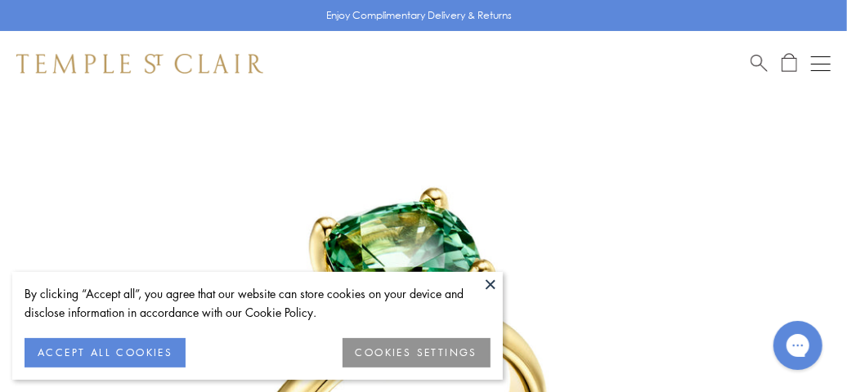
click at [491, 280] on button at bounding box center [490, 284] width 25 height 25
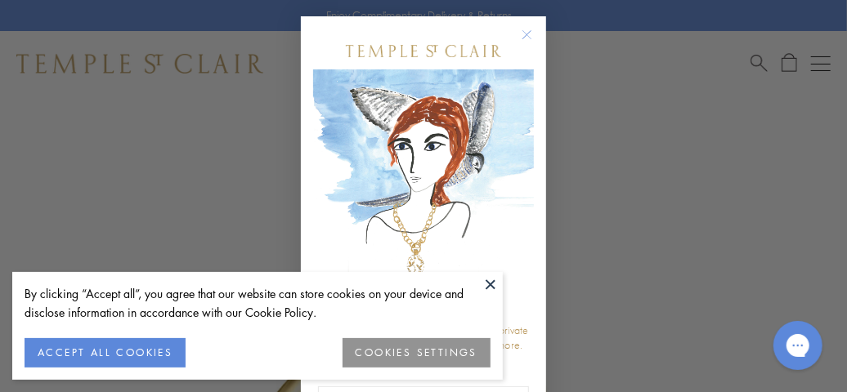
click at [517, 39] on circle "Close dialog" at bounding box center [527, 35] width 20 height 20
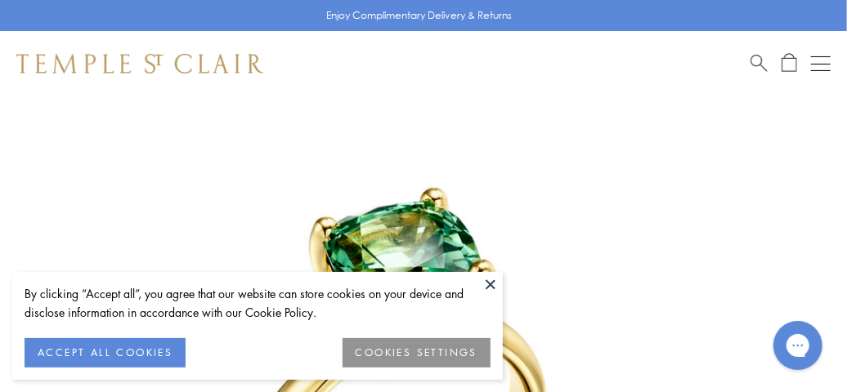
click at [486, 283] on button at bounding box center [490, 284] width 25 height 25
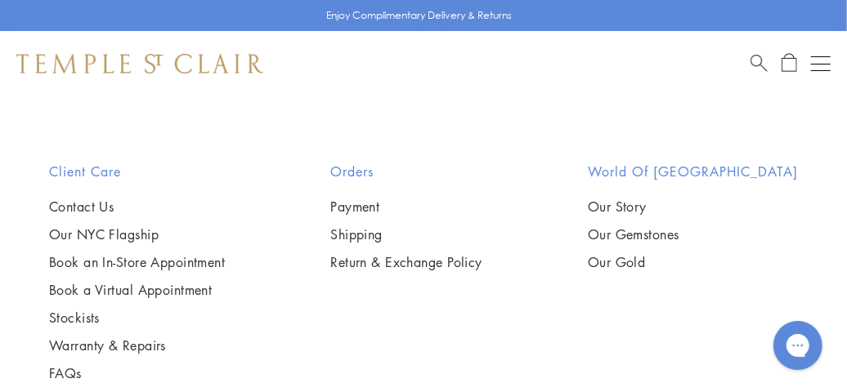
scroll to position [2615, 0]
click at [719, 243] on link "Our Gemstones" at bounding box center [693, 234] width 210 height 18
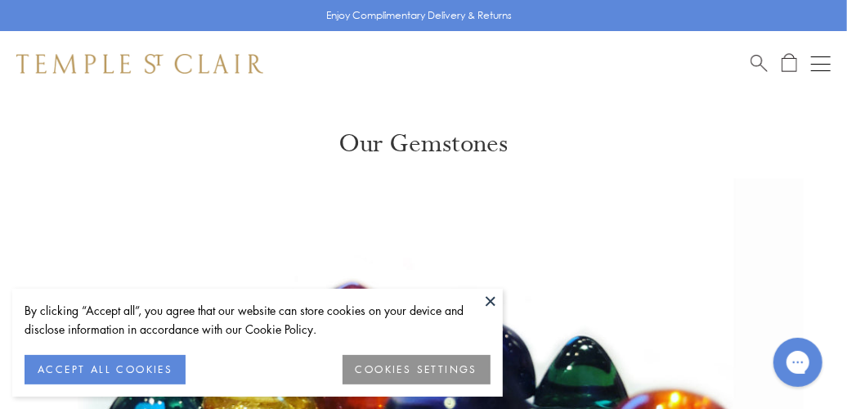
click at [487, 300] on button at bounding box center [490, 300] width 25 height 25
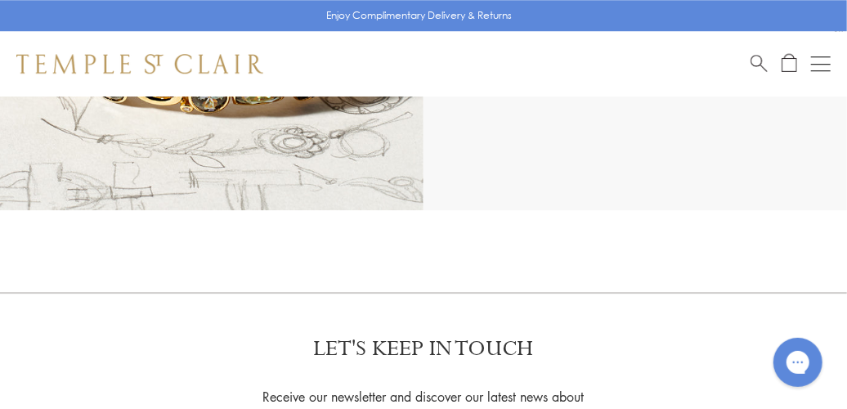
scroll to position [14705, 0]
